Goal: Task Accomplishment & Management: Manage account settings

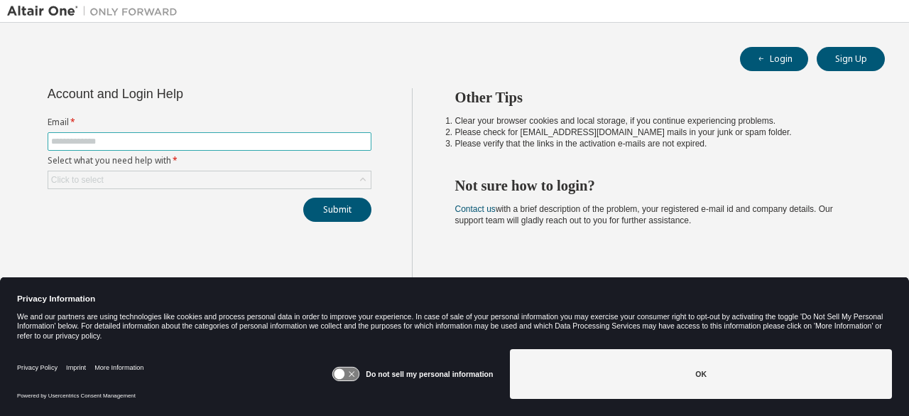
click at [129, 138] on input "text" at bounding box center [209, 141] width 317 height 11
type input "**********"
click at [159, 173] on div "Click to select" at bounding box center [209, 179] width 323 height 17
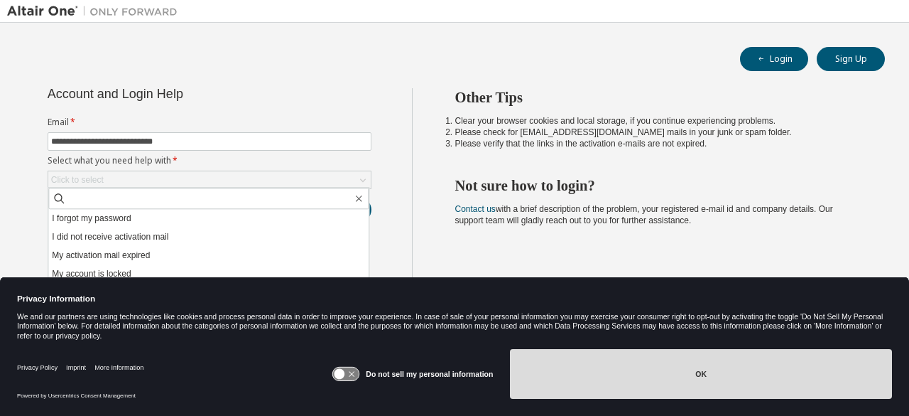
click at [740, 377] on button "OK" at bounding box center [701, 374] width 382 height 50
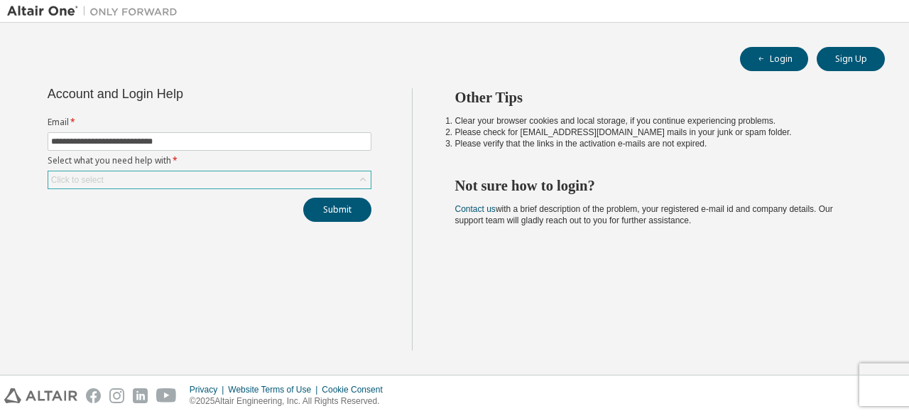
click at [357, 173] on icon at bounding box center [363, 180] width 14 height 14
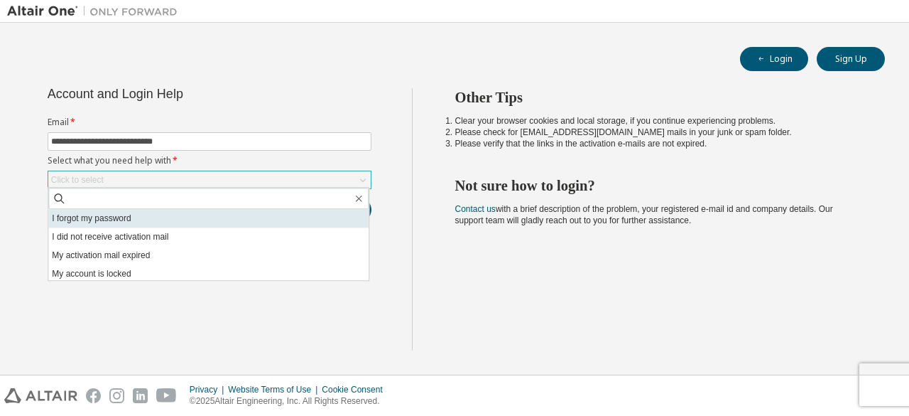
click at [164, 222] on li "I forgot my password" at bounding box center [208, 218] width 320 height 18
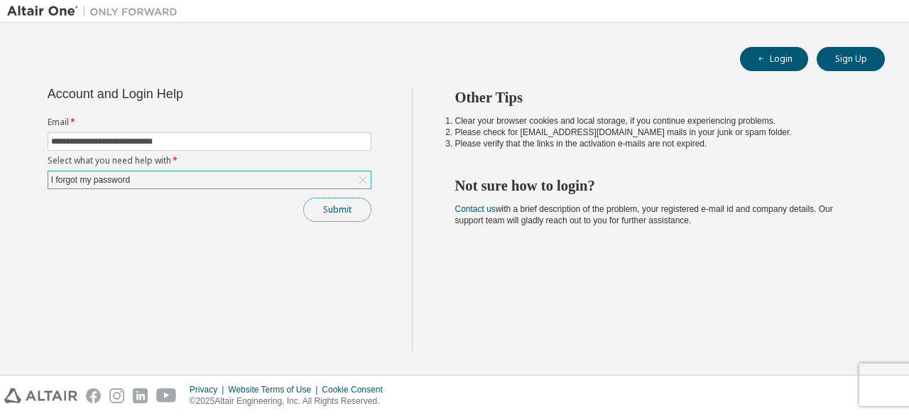
click at [333, 206] on button "Submit" at bounding box center [337, 209] width 68 height 24
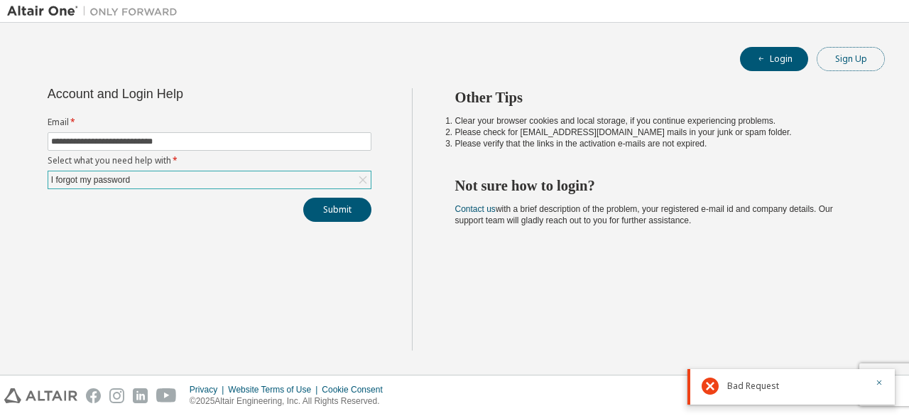
click at [838, 60] on button "Sign Up" at bounding box center [851, 59] width 68 height 24
